Goal: Information Seeking & Learning: Find specific fact

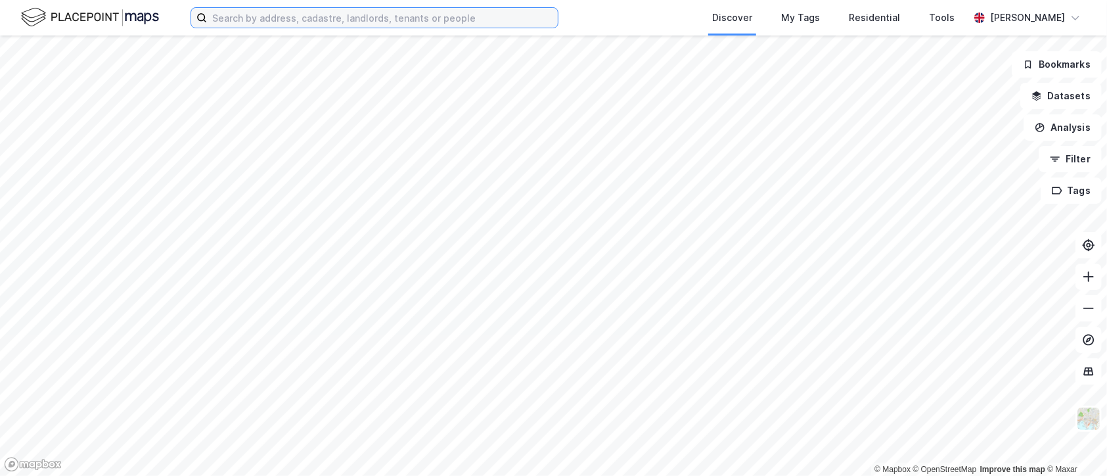
click at [361, 21] on input at bounding box center [382, 18] width 351 height 20
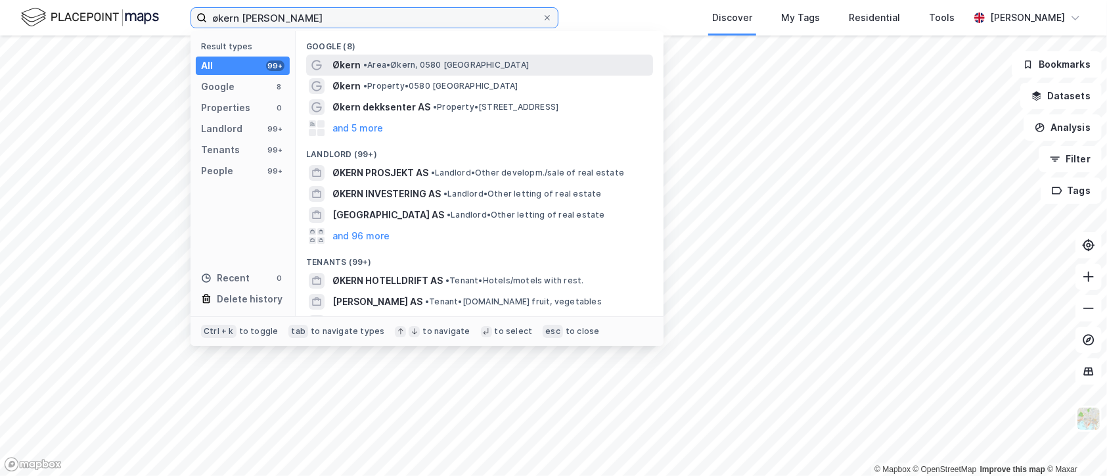
type input "økern [PERSON_NAME]"
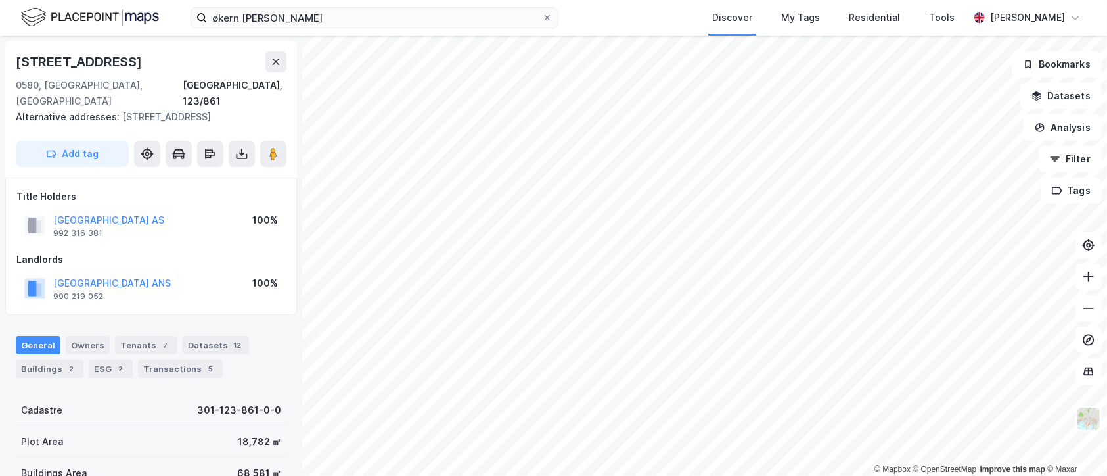
click at [172, 364] on div "General Owners Tenants 7 Datasets 12 Buildings 2 ESG 2 Transactions 5" at bounding box center [151, 351] width 302 height 63
click at [192, 359] on div "Transactions 5" at bounding box center [180, 368] width 85 height 18
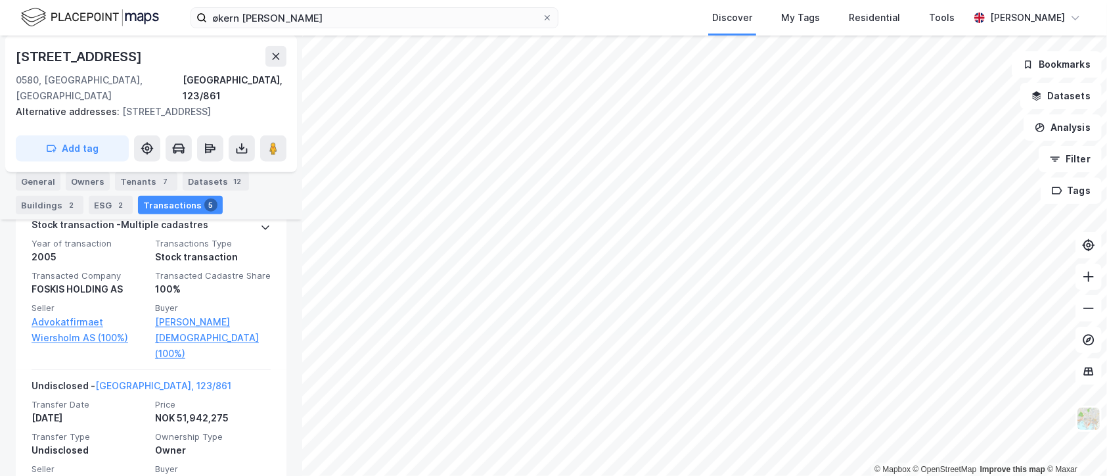
scroll to position [880, 0]
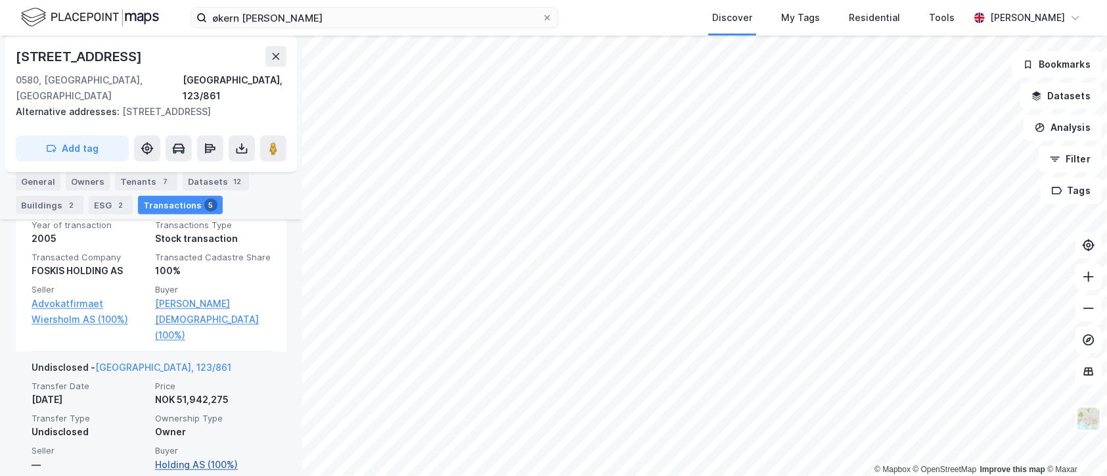
click at [189, 457] on link "Holding AS (100%)" at bounding box center [213, 465] width 116 height 16
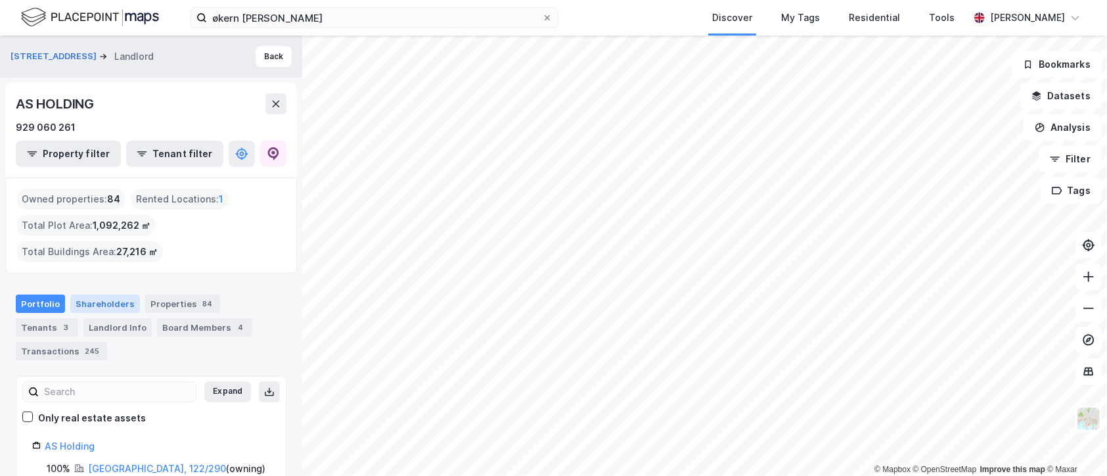
click at [101, 294] on div "Shareholders" at bounding box center [105, 303] width 70 height 18
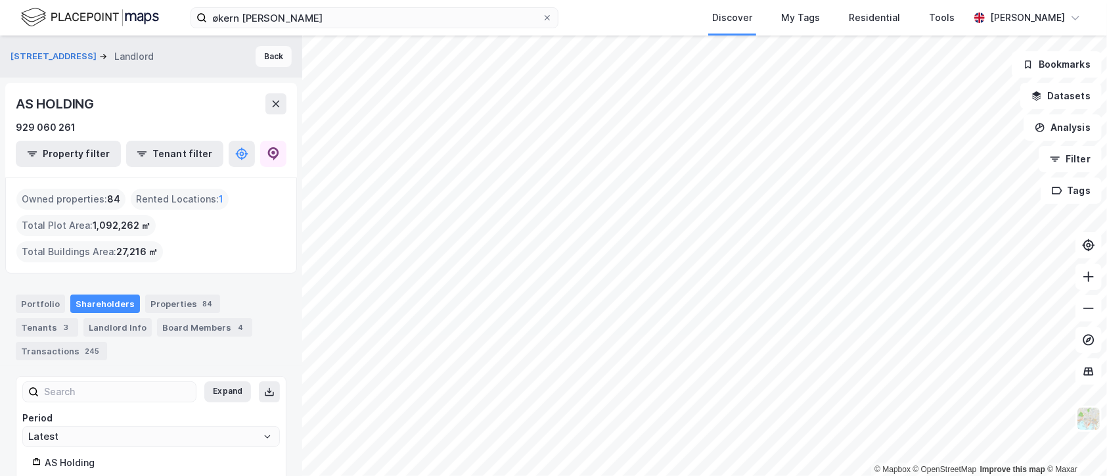
click at [261, 63] on button "Back" at bounding box center [274, 56] width 36 height 21
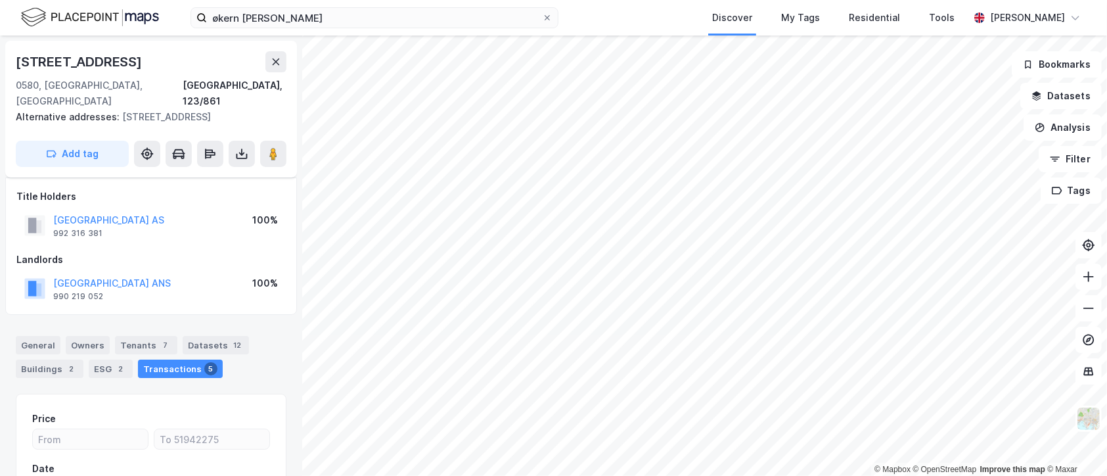
scroll to position [148, 0]
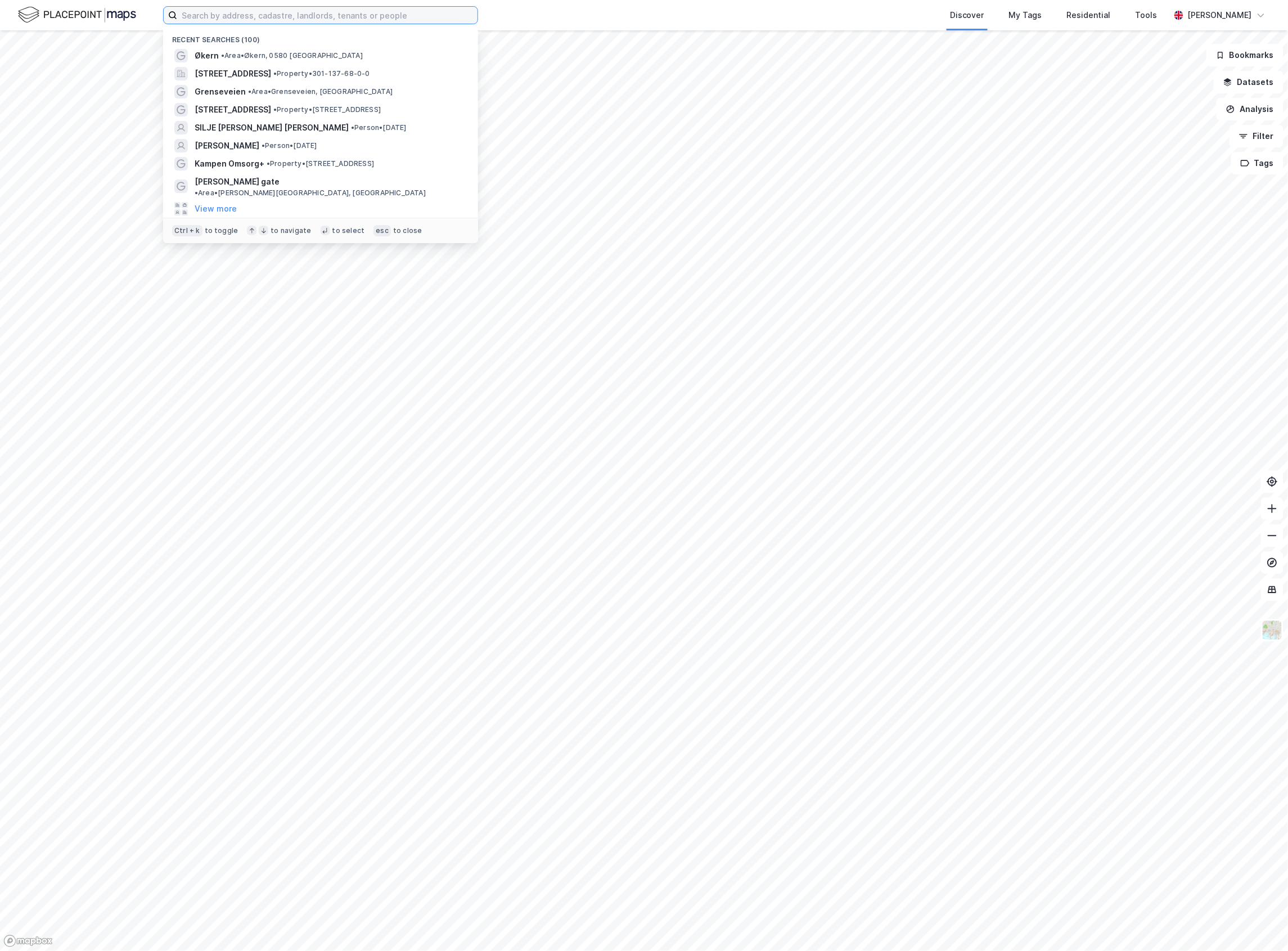
click at [291, 11] on input at bounding box center [327, 15] width 301 height 17
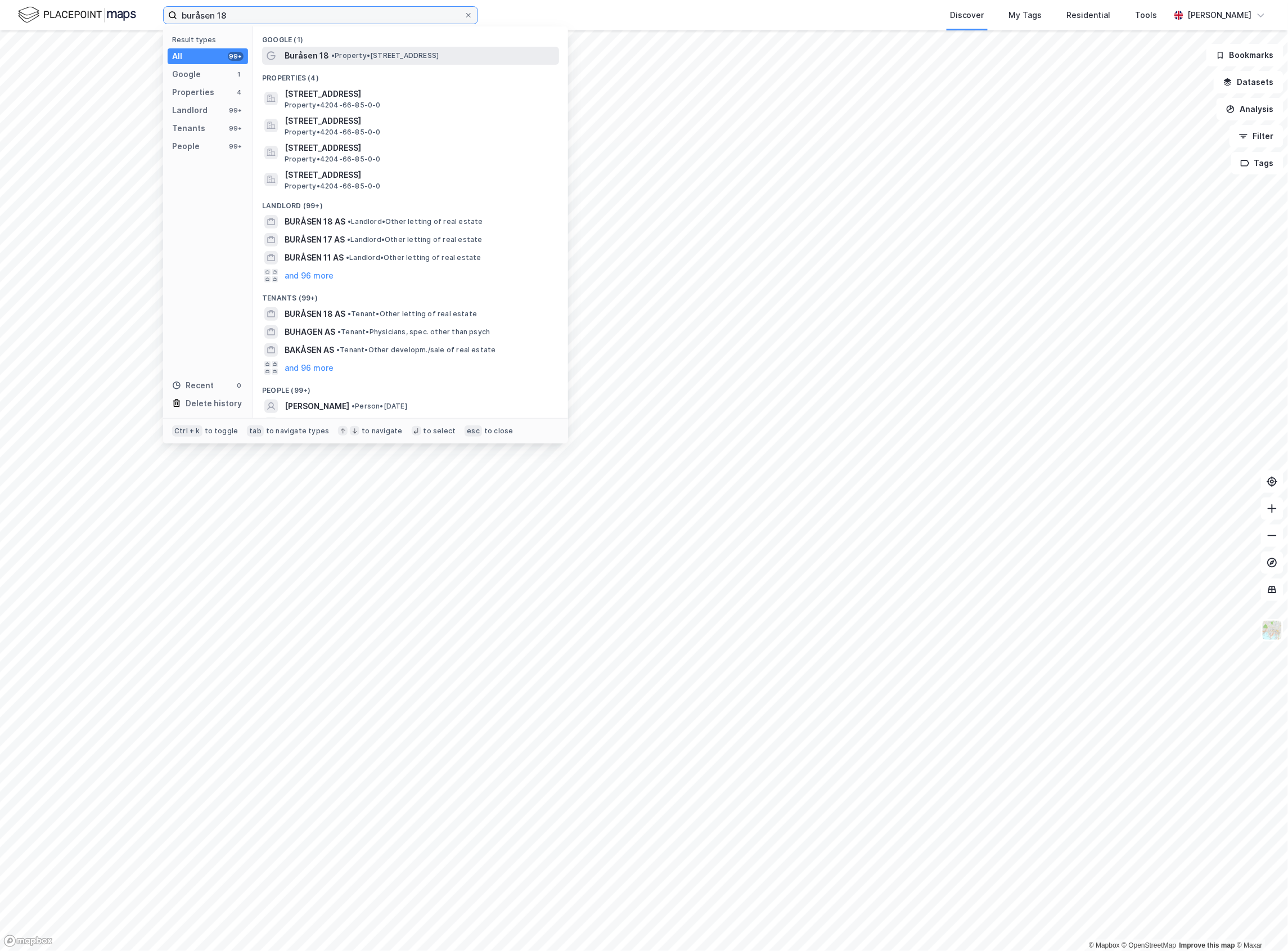
type input "buråsen 18"
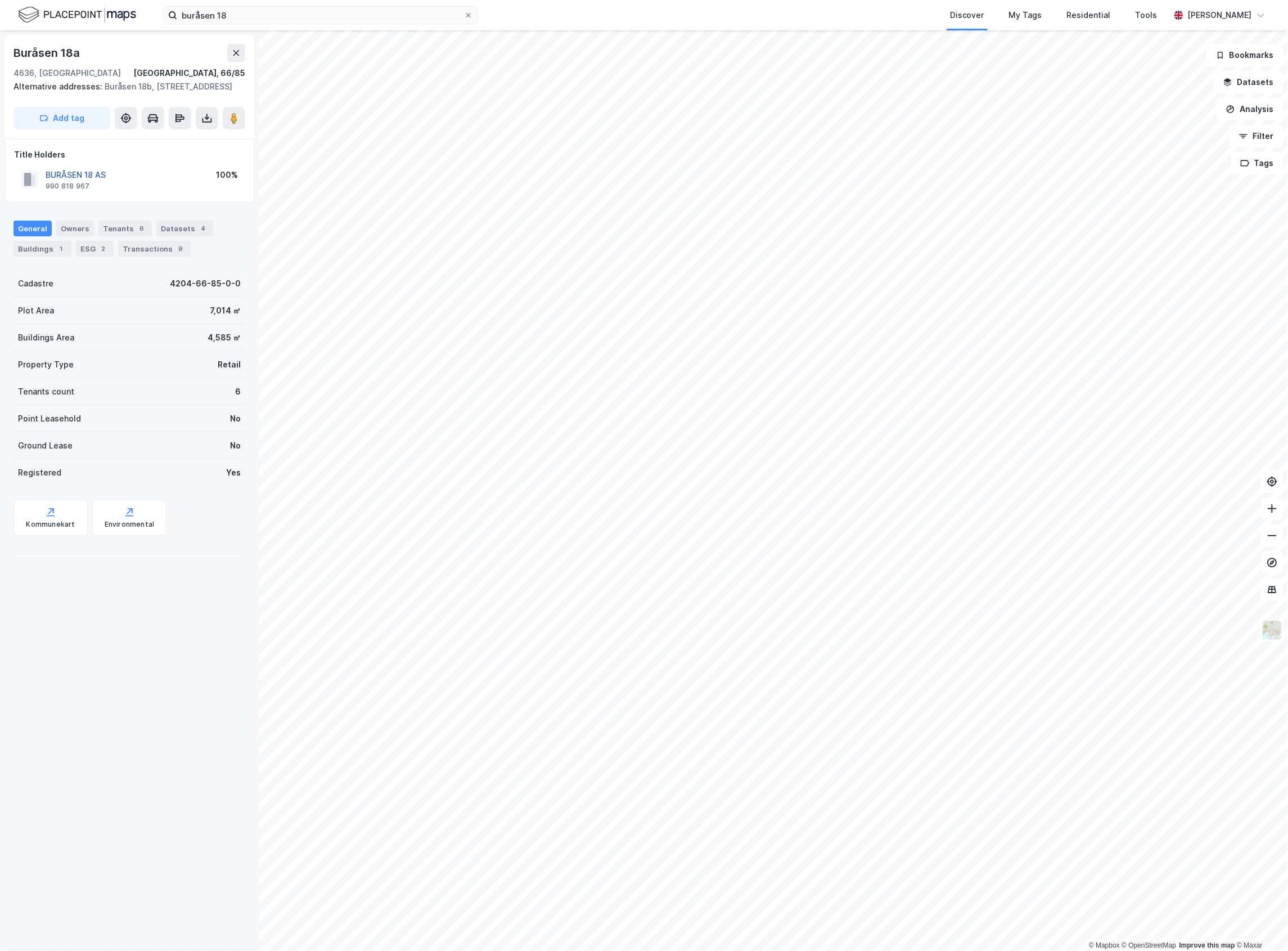
click at [0, 0] on button "BURÅSEN 18 AS" at bounding box center [0, 0] width 0 height 0
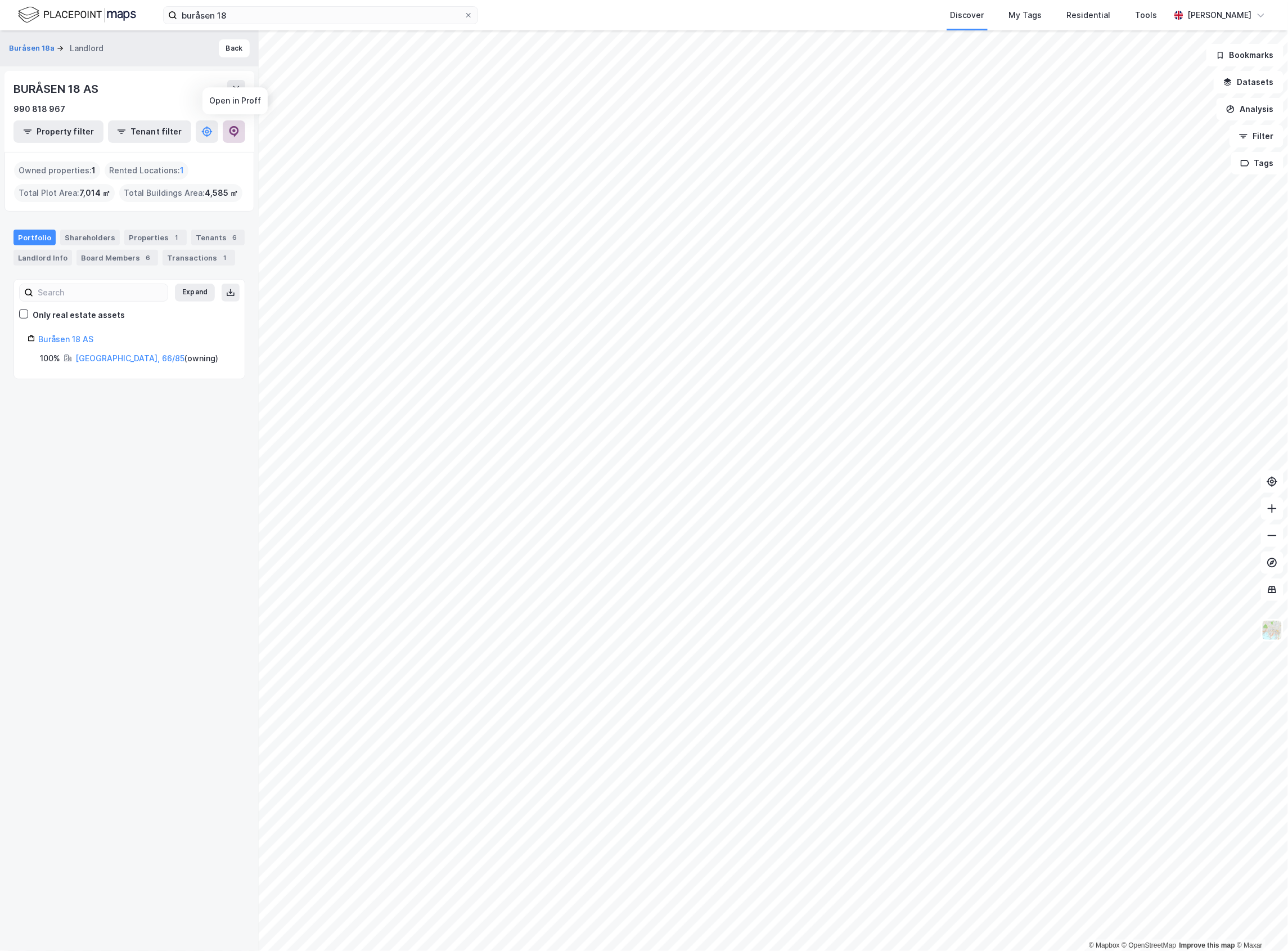
click at [236, 129] on icon at bounding box center [234, 131] width 11 height 11
